Goal: Find specific page/section: Find specific page/section

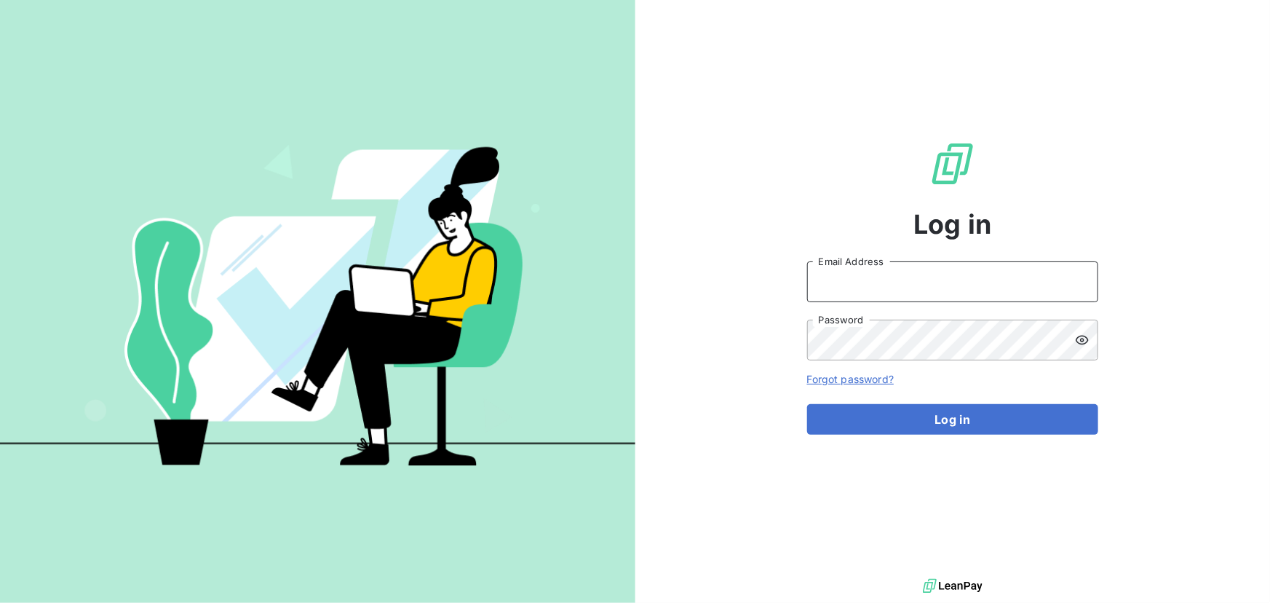
click at [1000, 286] on input "Email Address" at bounding box center [952, 281] width 291 height 41
type input "[EMAIL_ADDRESS][DOMAIN_NAME]"
click at [807, 404] on button "Log in" at bounding box center [952, 419] width 291 height 31
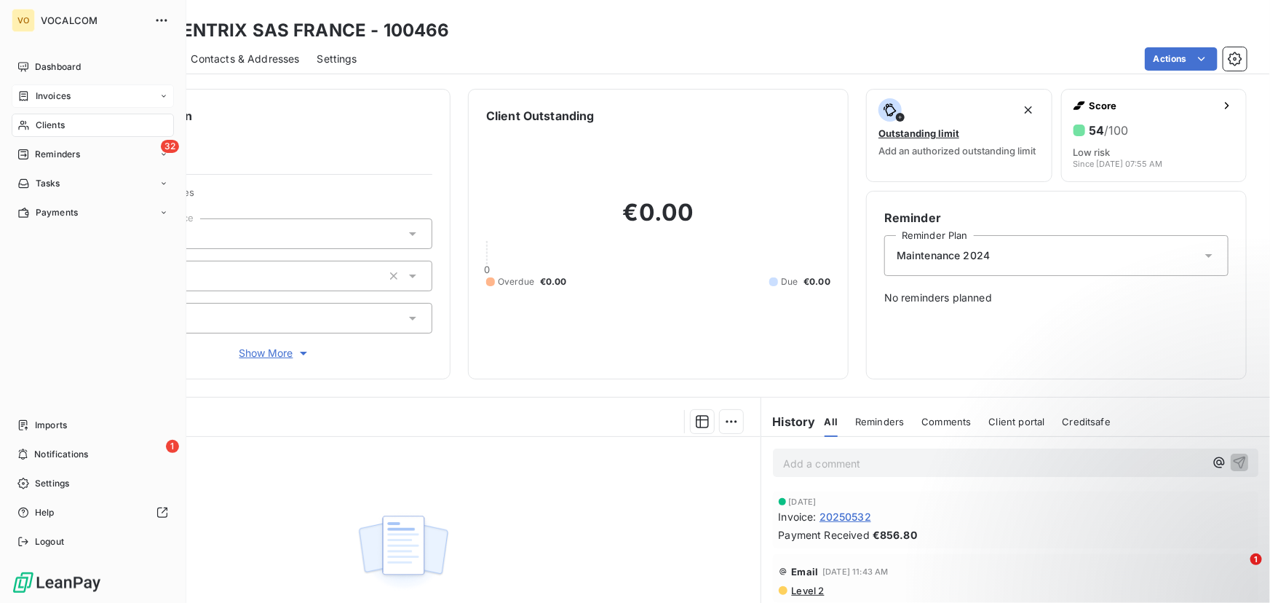
click at [58, 87] on div "Invoices" at bounding box center [93, 95] width 162 height 23
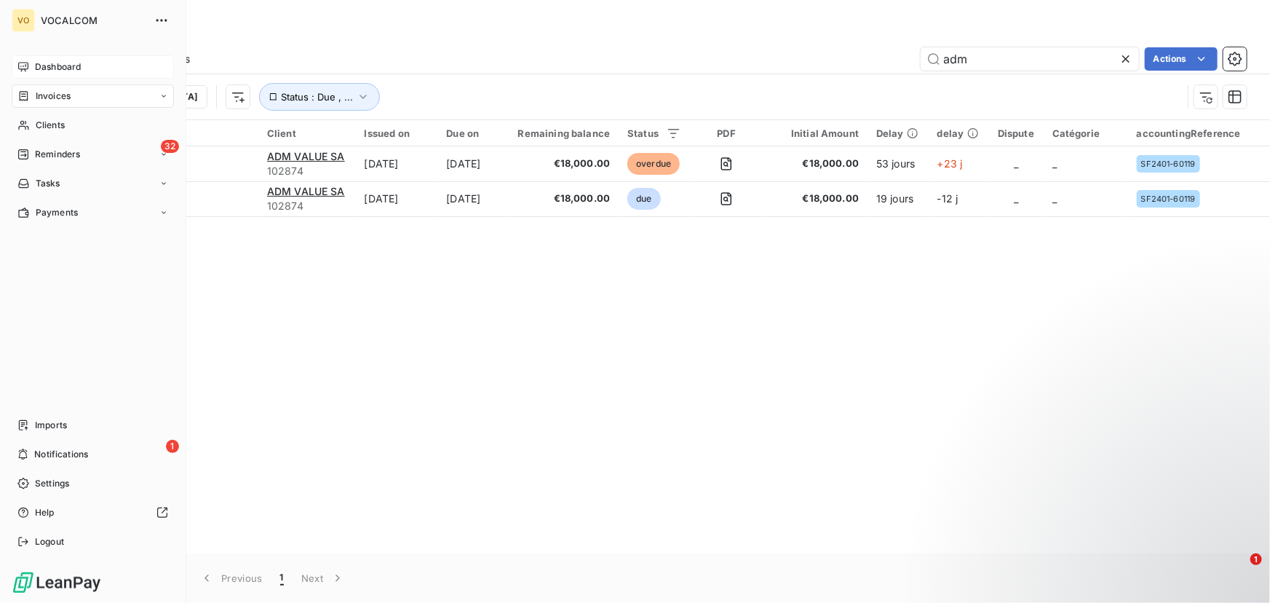
type input "adm"
click at [23, 61] on icon at bounding box center [23, 67] width 12 height 12
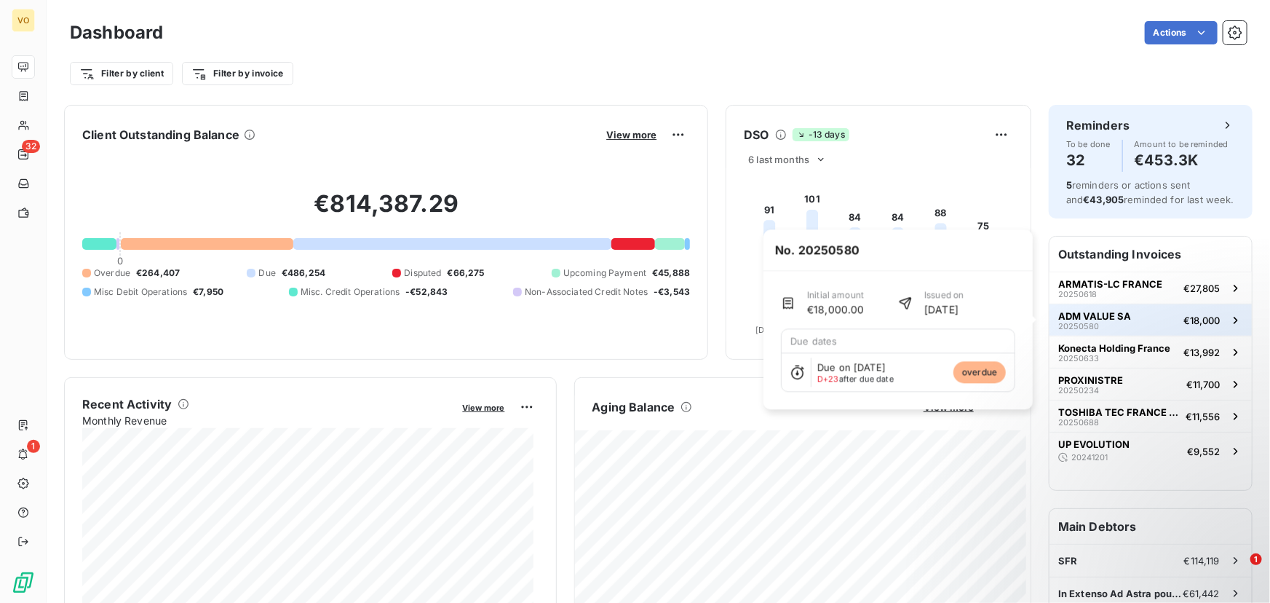
click at [1120, 323] on div "ADM VALUE SA 20250580" at bounding box center [1095, 320] width 73 height 20
